Goal: Complete application form

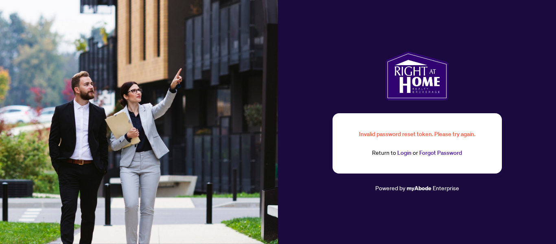
click at [403, 153] on link "Login" at bounding box center [404, 152] width 14 height 7
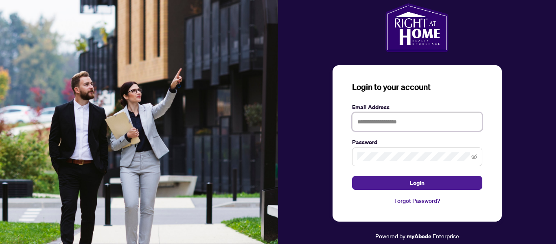
type input "**********"
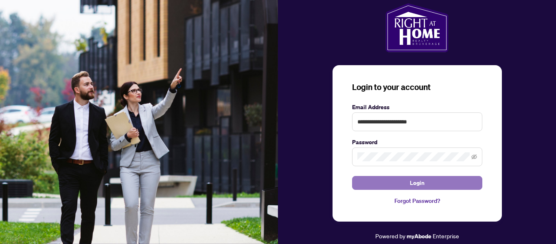
click at [382, 181] on button "Login" at bounding box center [417, 183] width 130 height 14
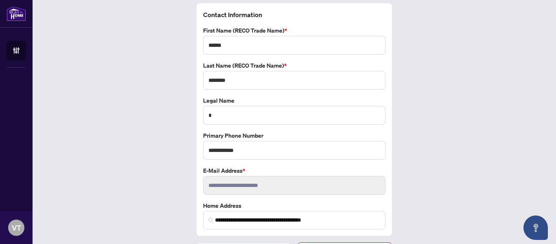
scroll to position [54, 0]
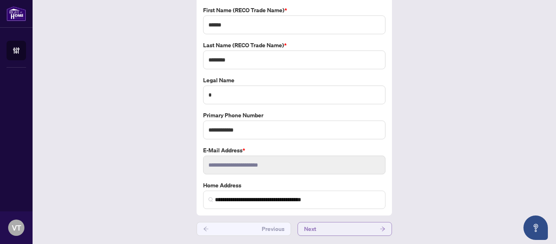
click at [336, 232] on button "Next" at bounding box center [344, 229] width 94 height 14
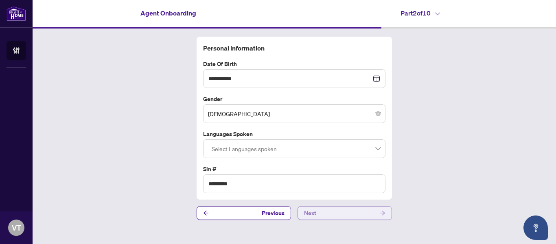
click at [344, 214] on button "Next" at bounding box center [344, 213] width 94 height 14
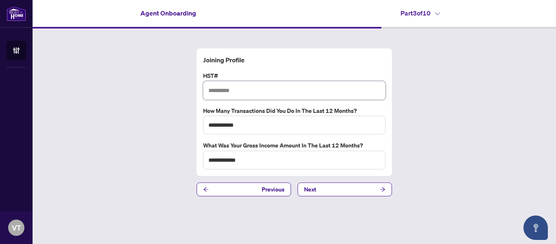
click at [298, 89] on input "text" at bounding box center [294, 90] width 182 height 19
paste input "**********"
type input "**********"
click at [329, 193] on button "Next" at bounding box center [344, 189] width 94 height 14
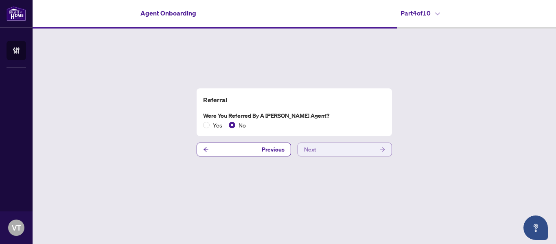
click at [320, 148] on button "Next" at bounding box center [344, 149] width 94 height 14
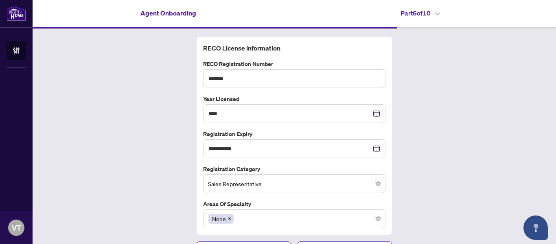
scroll to position [19, 0]
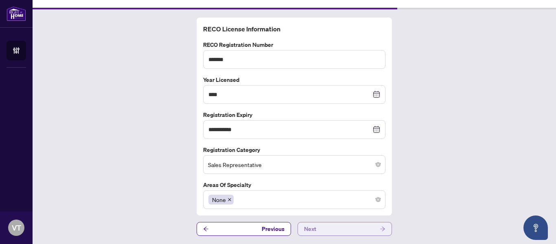
click at [346, 226] on button "Next" at bounding box center [344, 229] width 94 height 14
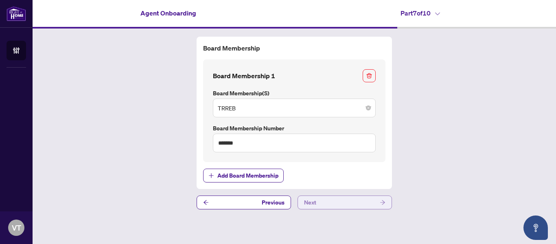
click at [349, 205] on button "Next" at bounding box center [344, 202] width 94 height 14
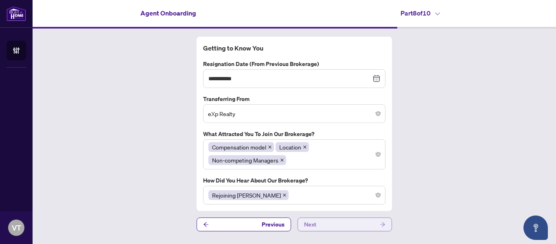
click at [343, 223] on button "Next" at bounding box center [344, 224] width 94 height 14
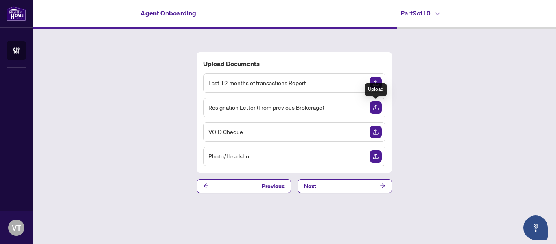
click at [376, 109] on img "Upload Document" at bounding box center [375, 107] width 12 height 12
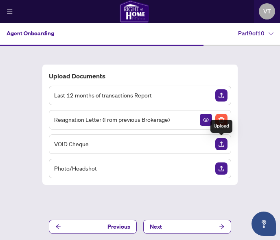
click at [222, 142] on img "Upload Document" at bounding box center [221, 144] width 12 height 12
click at [222, 145] on img "Delete File" at bounding box center [221, 144] width 12 height 12
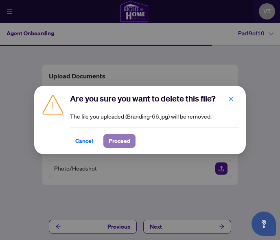
click at [121, 143] on span "Proceed" at bounding box center [120, 141] width 22 height 13
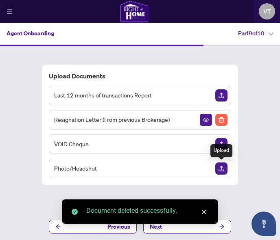
click at [222, 168] on img "Upload Document" at bounding box center [221, 169] width 12 height 12
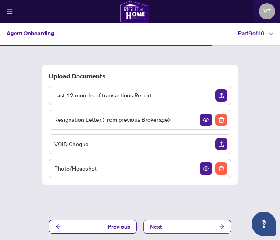
click at [200, 228] on button "Next" at bounding box center [187, 227] width 88 height 14
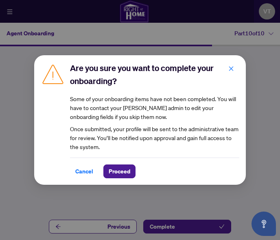
click at [200, 228] on div "Are you sure you want to complete your onboarding? Some of your onboarding item…" at bounding box center [140, 120] width 280 height 240
click at [234, 65] on span "button" at bounding box center [231, 68] width 6 height 13
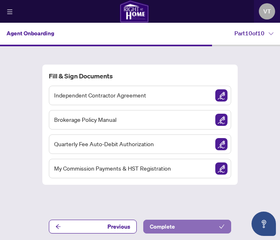
click at [178, 226] on button "Complete" at bounding box center [187, 227] width 88 height 14
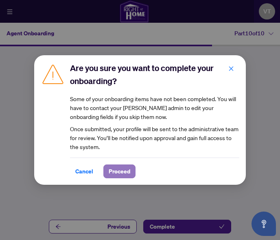
click at [122, 175] on span "Proceed" at bounding box center [120, 171] width 22 height 13
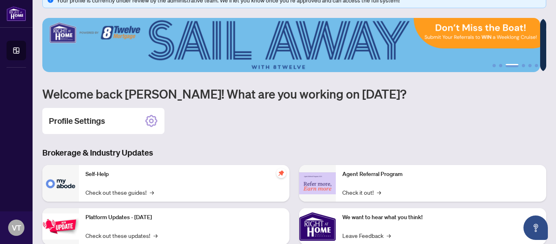
scroll to position [11, 0]
